Goal: Navigation & Orientation: Find specific page/section

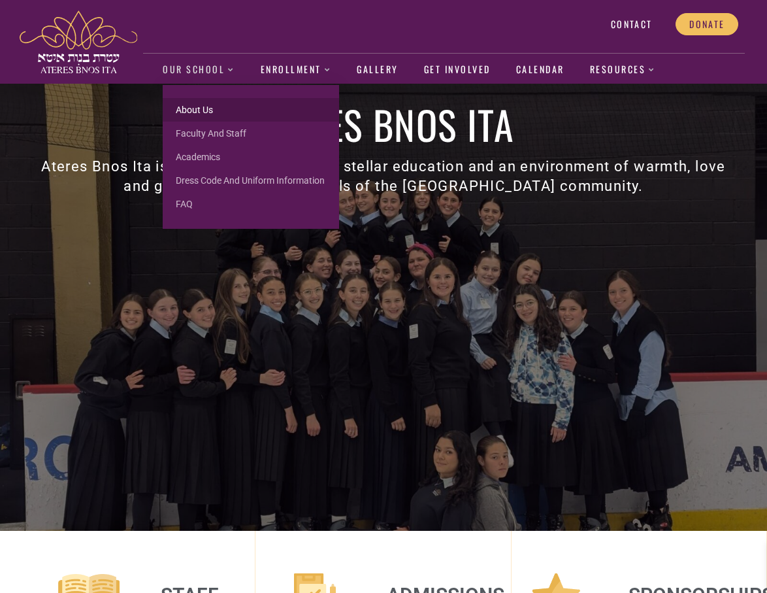
click at [191, 108] on link "About us" at bounding box center [251, 110] width 176 height 24
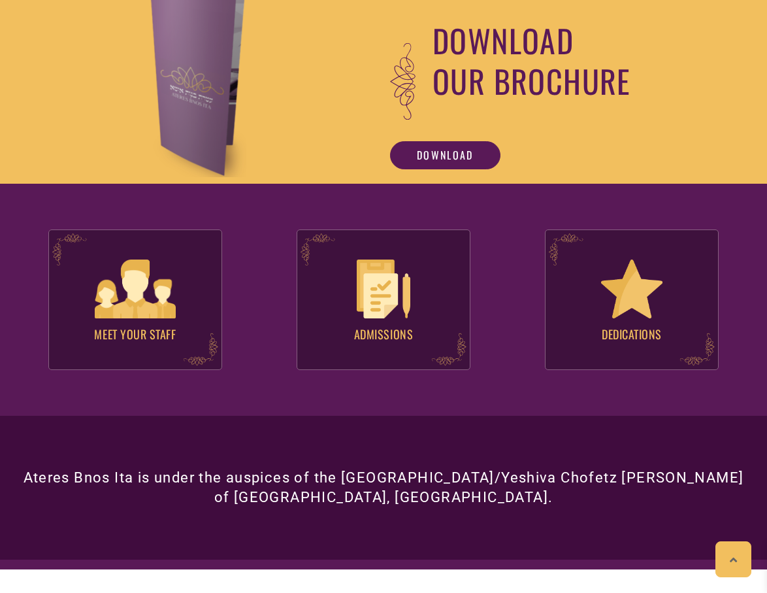
scroll to position [1031, 0]
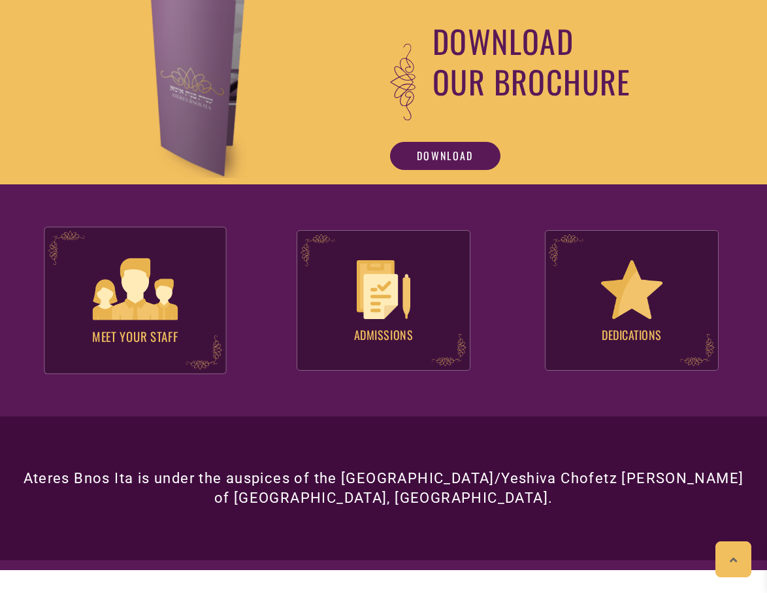
click at [170, 325] on h4 "Meet your Staff" at bounding box center [134, 331] width 181 height 23
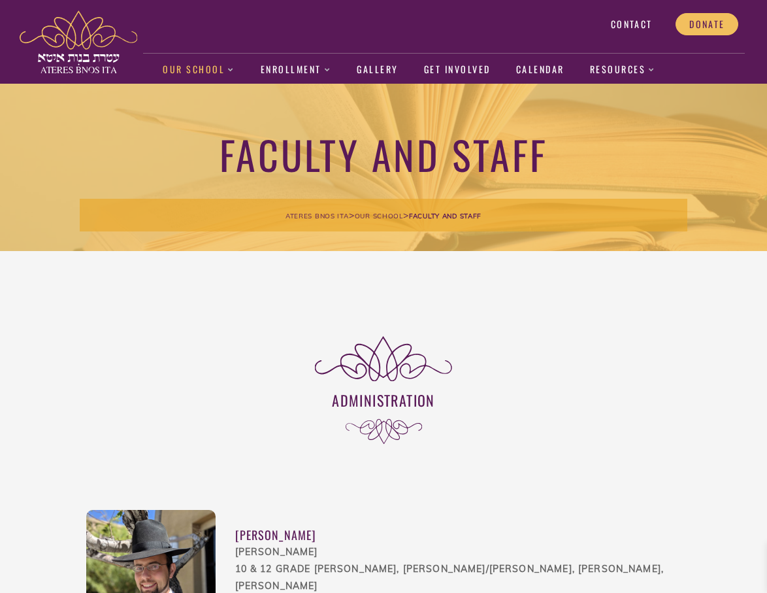
click at [67, 56] on img at bounding box center [79, 41] width 118 height 63
